Goal: Find specific page/section: Find specific page/section

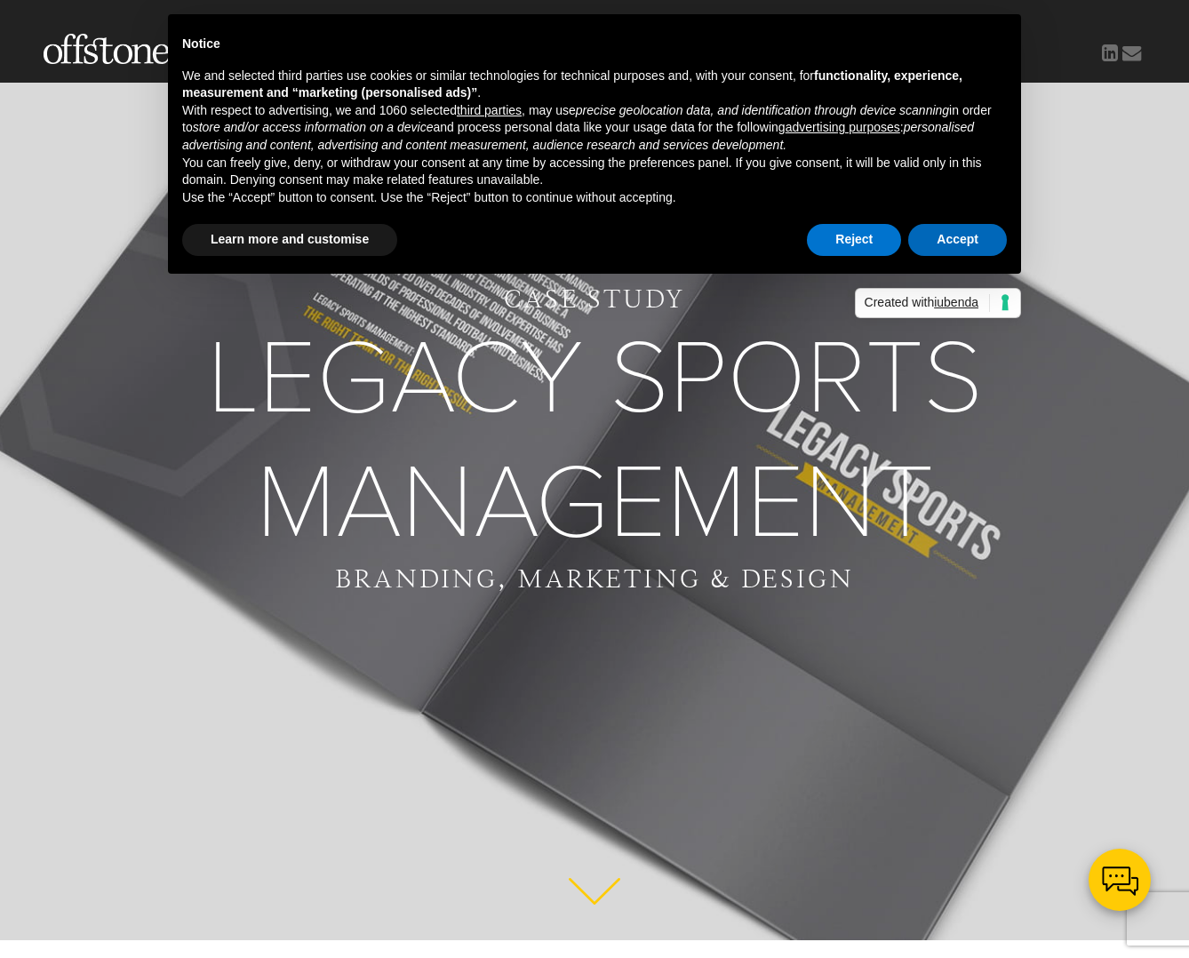
click at [947, 233] on button "Accept" at bounding box center [957, 240] width 99 height 32
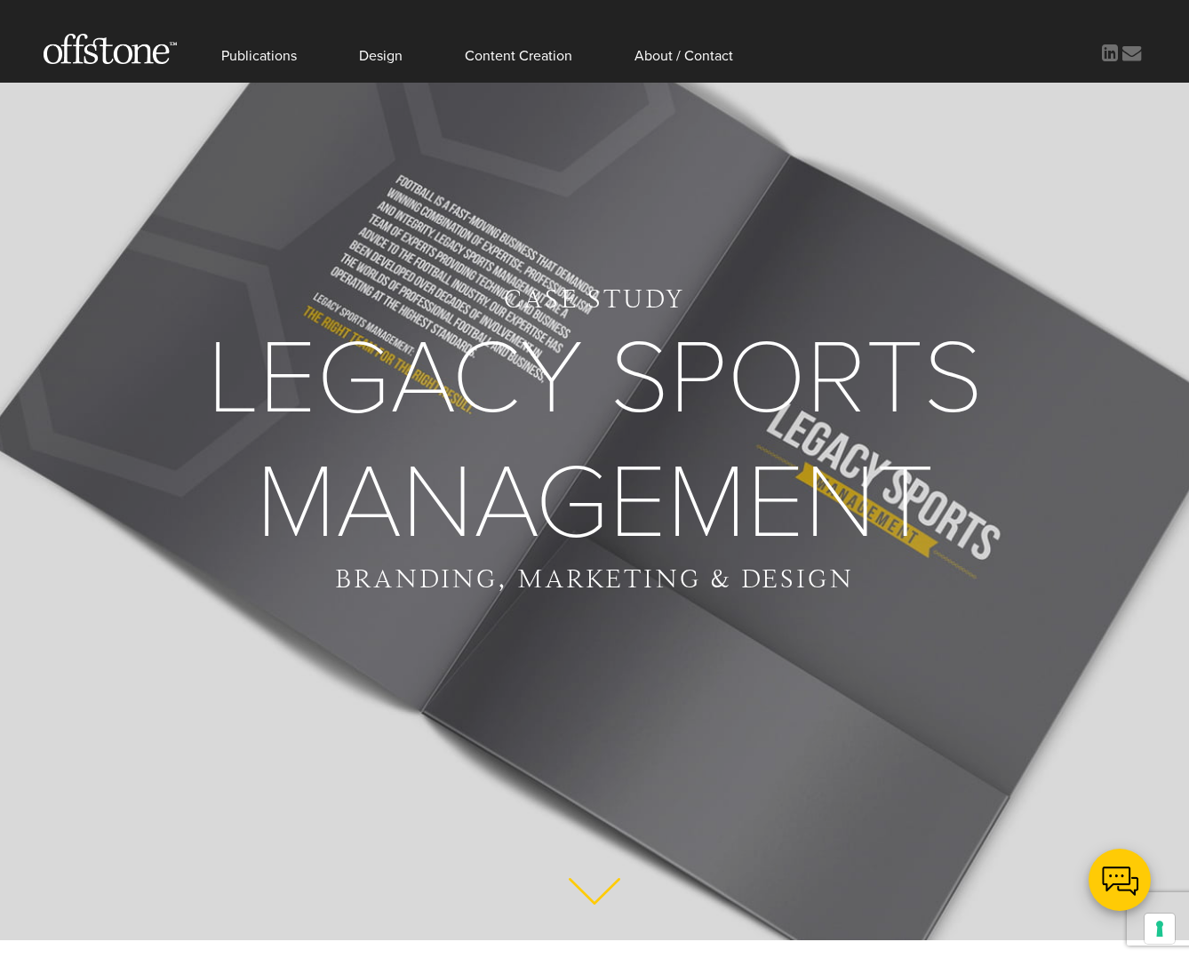
click at [539, 455] on h1 "Legacy Sports Management" at bounding box center [594, 440] width 1189 height 249
click at [656, 56] on link "About / Contact" at bounding box center [683, 41] width 99 height 83
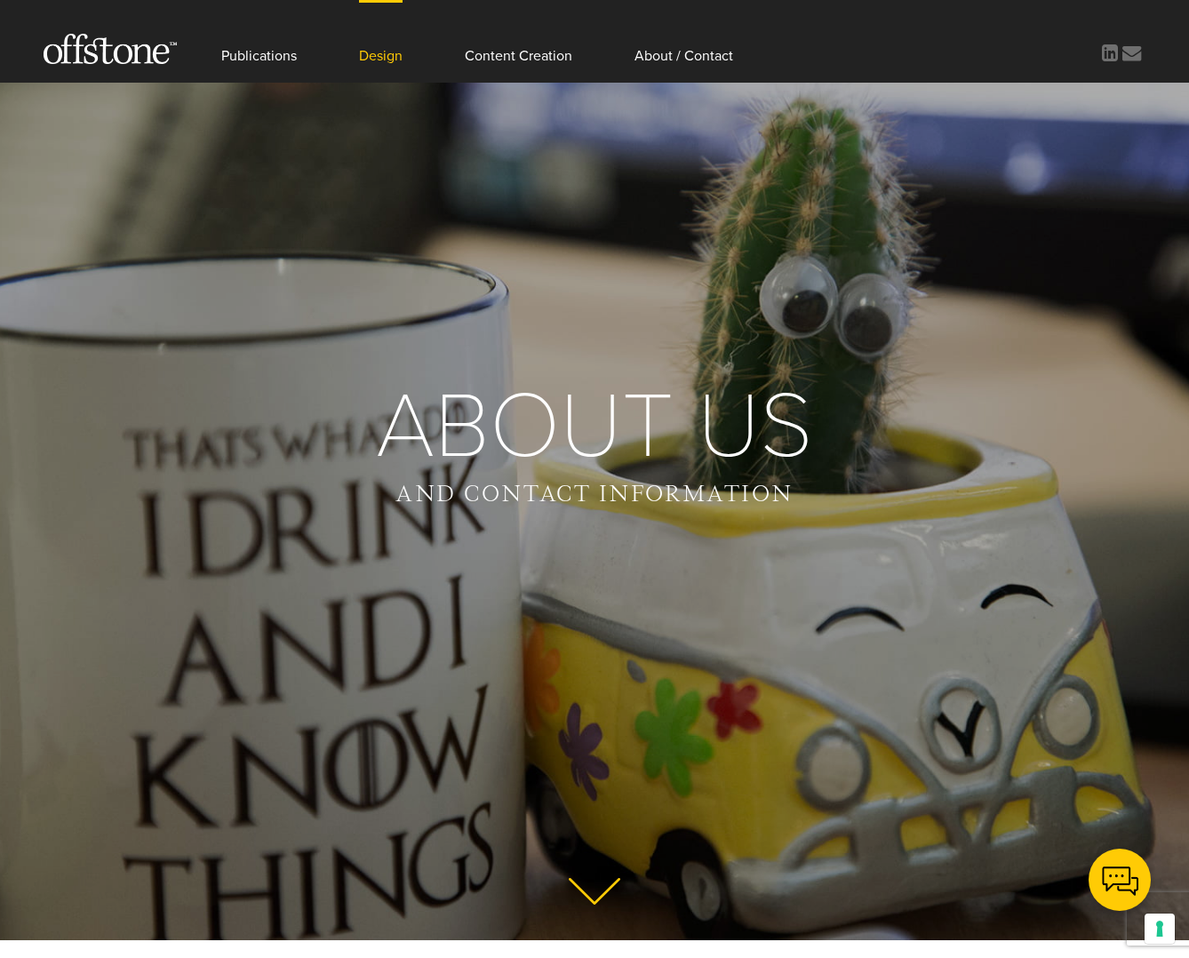
click at [381, 60] on link "Design" at bounding box center [381, 41] width 44 height 83
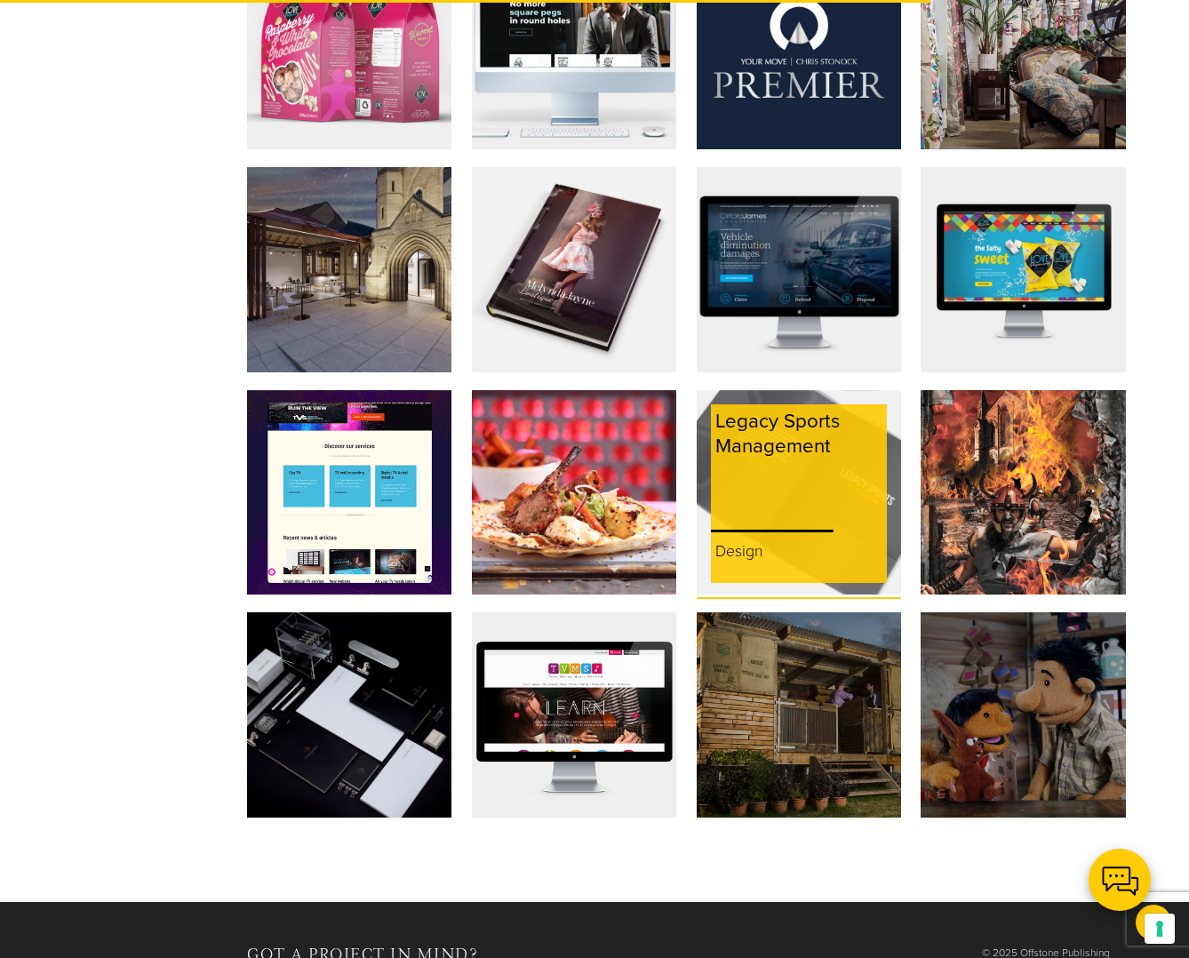
scroll to position [1656, 0]
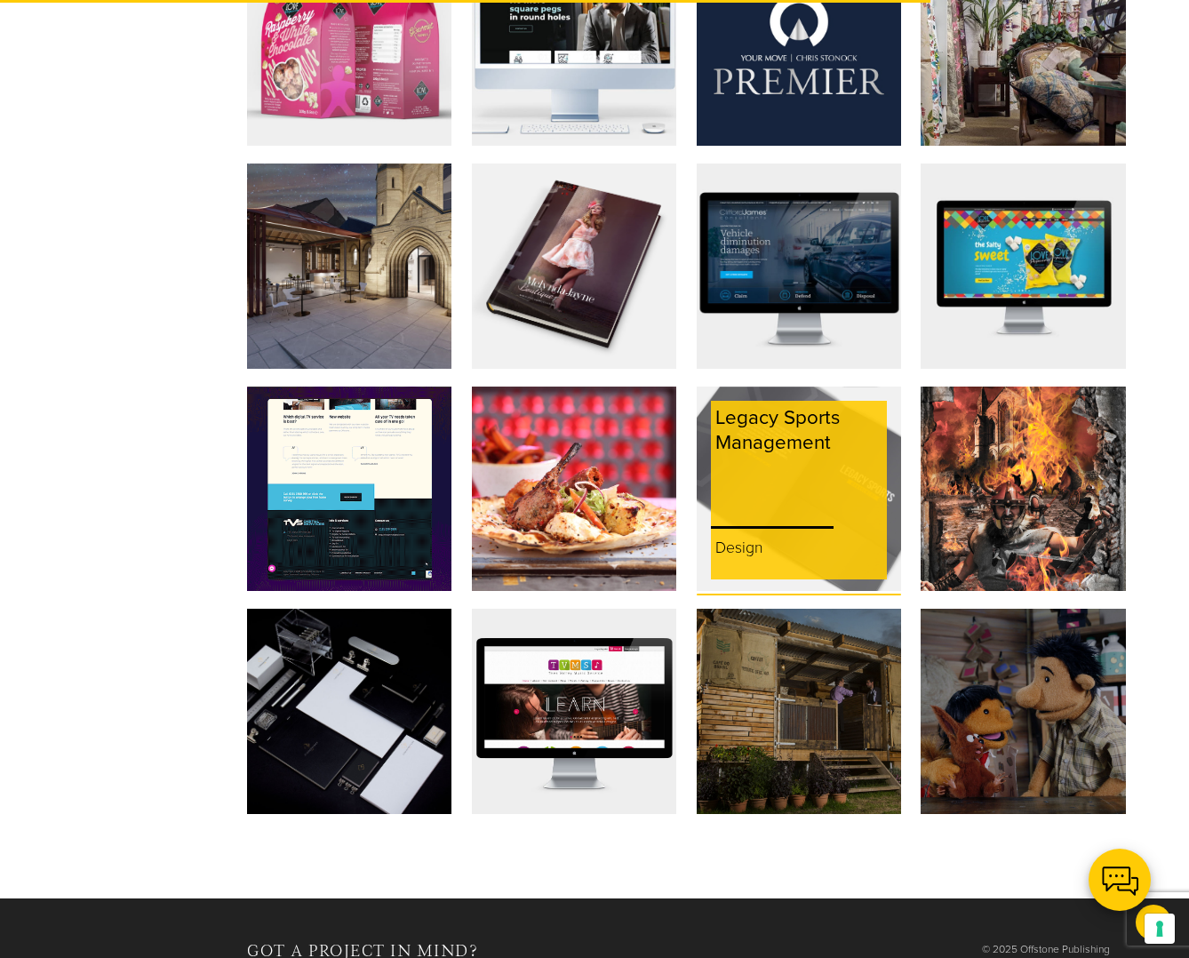
click at [784, 465] on div "Legacy Sports Management" at bounding box center [799, 459] width 176 height 116
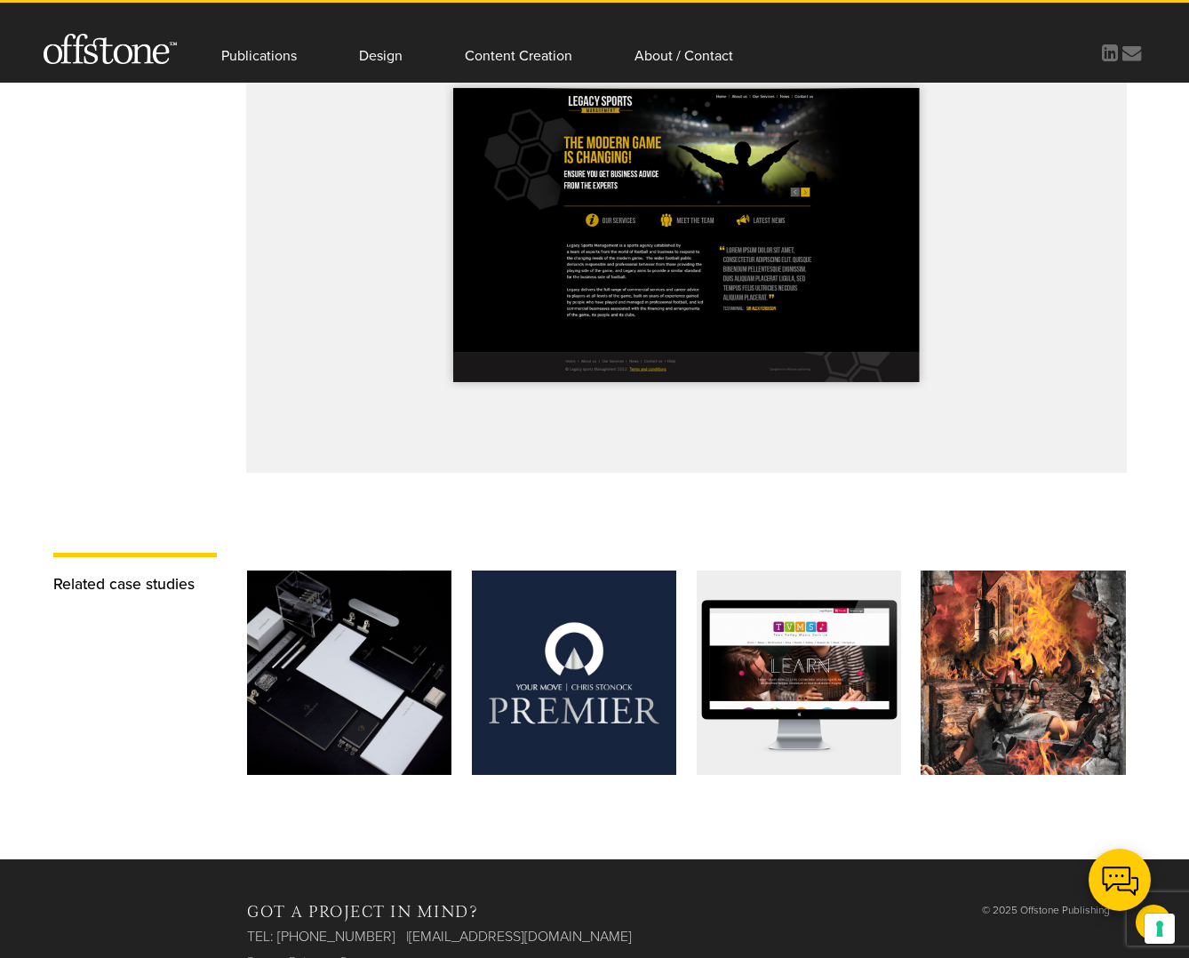
scroll to position [3168, 0]
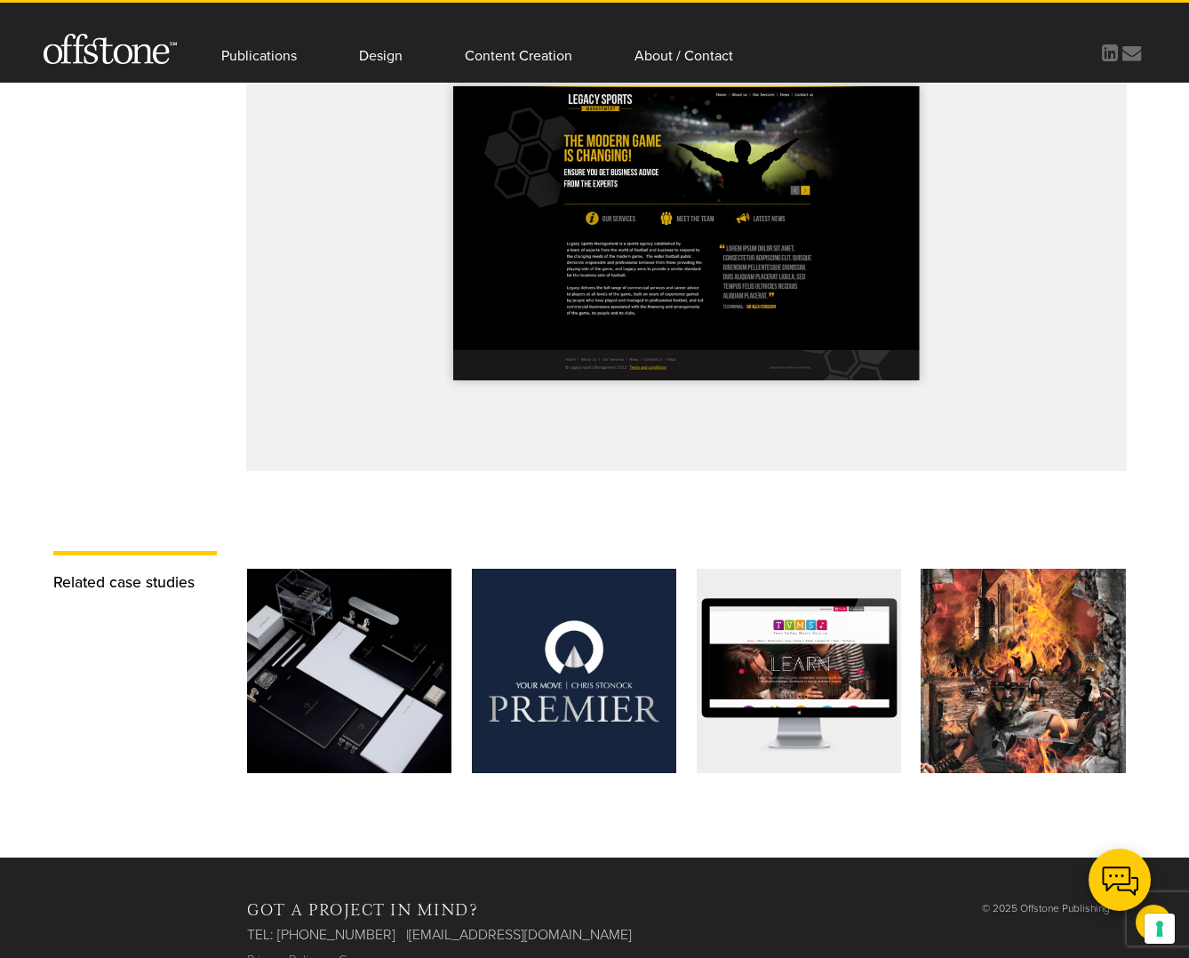
click at [773, 307] on img at bounding box center [686, 236] width 898 height 488
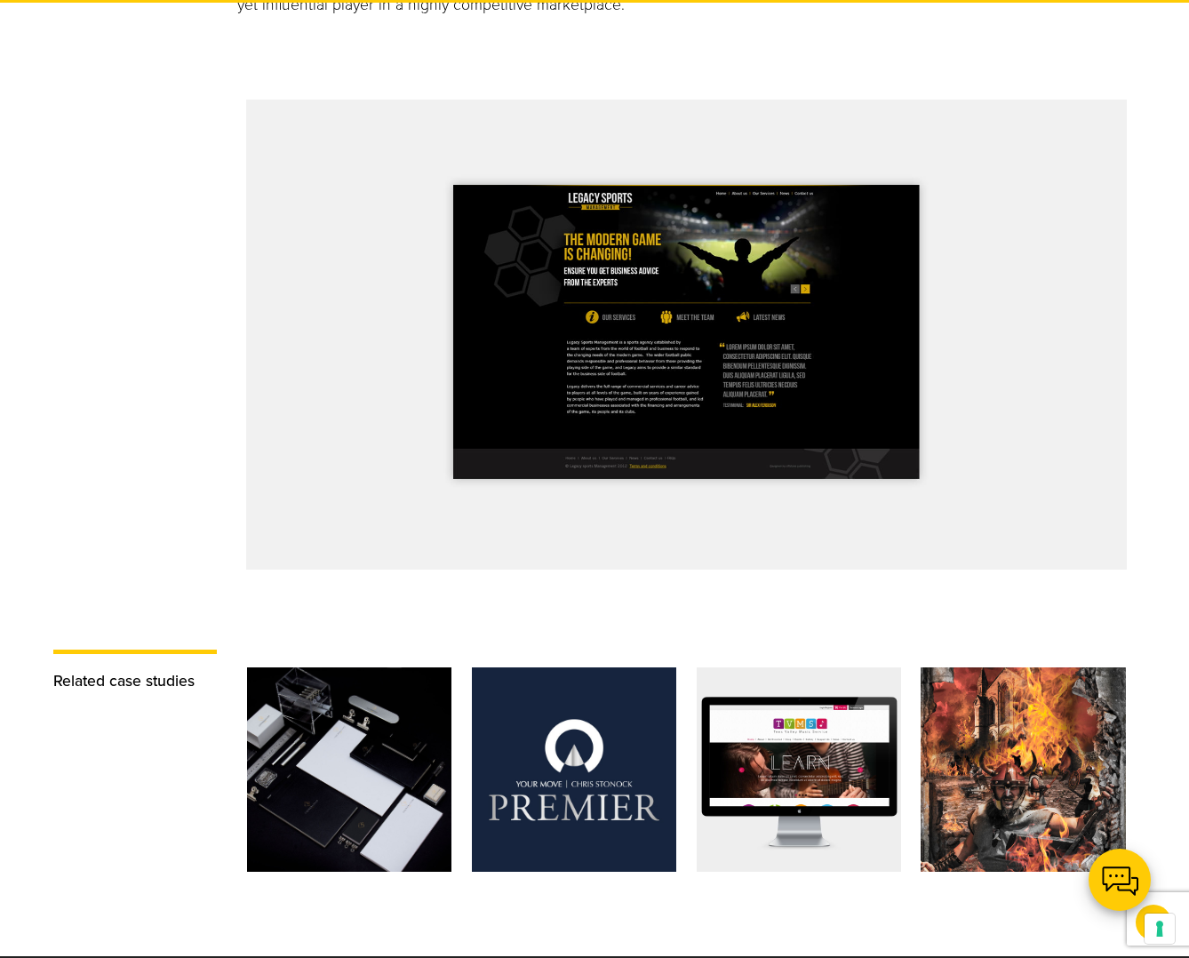
scroll to position [3008, 0]
